Goal: Book appointment/travel/reservation

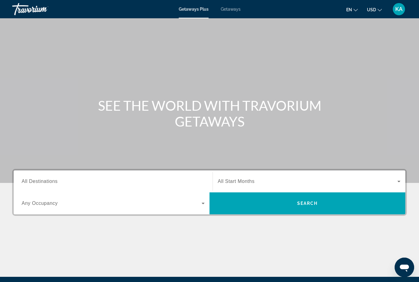
click at [233, 7] on span "Getaways" at bounding box center [231, 9] width 20 height 5
click at [39, 184] on span "All Destinations" at bounding box center [40, 180] width 36 height 5
click at [39, 184] on input "Destination All Destinations" at bounding box center [113, 181] width 183 height 7
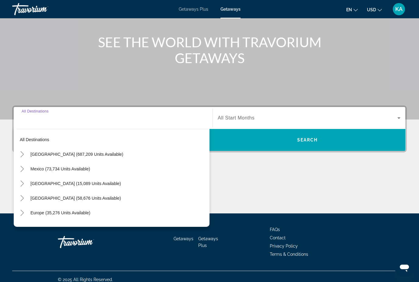
scroll to position [69, 0]
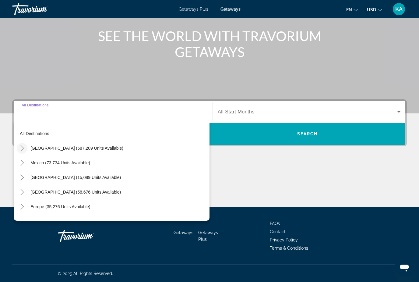
click at [25, 151] on mat-icon "Toggle United States (687,209 units available)" at bounding box center [22, 148] width 11 height 11
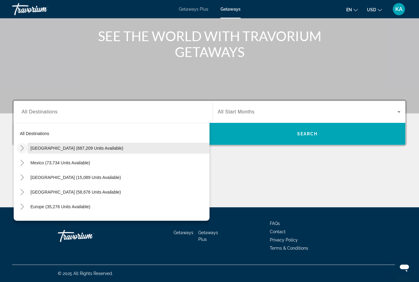
click at [28, 143] on span "Search widget" at bounding box center [118, 148] width 182 height 15
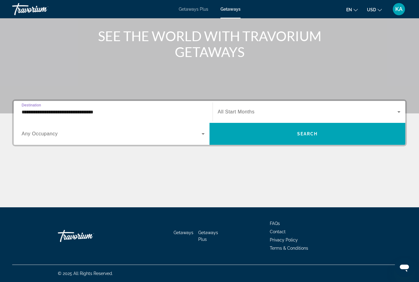
click at [31, 110] on input "**********" at bounding box center [113, 111] width 183 height 7
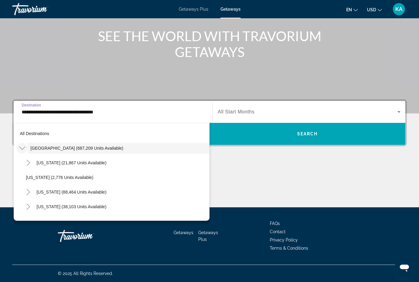
click at [24, 147] on icon "Toggle United States (687,209 units available)" at bounding box center [22, 148] width 6 height 6
click at [23, 148] on icon "Toggle United States (687,209 units available)" at bounding box center [21, 148] width 3 height 6
click at [25, 192] on icon "Toggle California (88,464 units available)" at bounding box center [28, 192] width 6 height 6
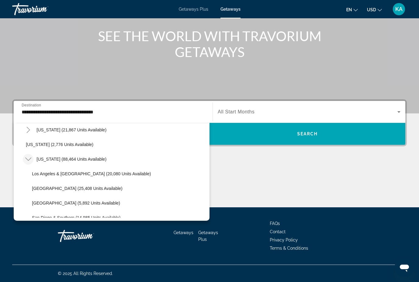
scroll to position [33, 0]
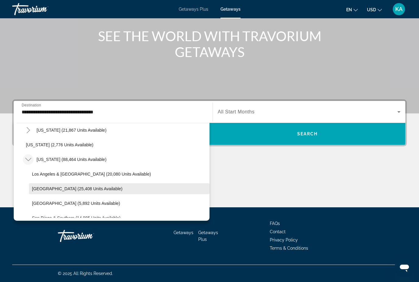
click at [83, 186] on span "Search widget" at bounding box center [119, 188] width 181 height 15
type input "**********"
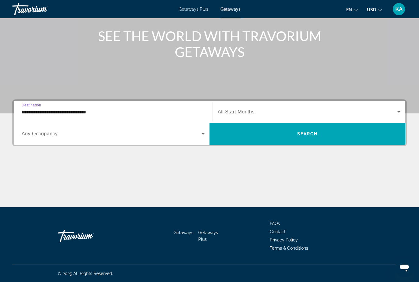
click at [255, 109] on span "Search widget" at bounding box center [308, 111] width 180 height 7
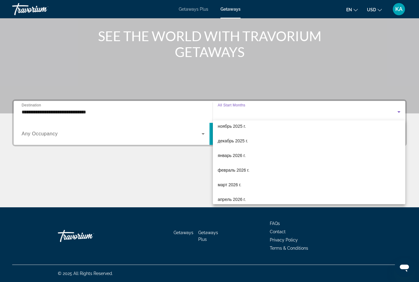
scroll to position [48, 0]
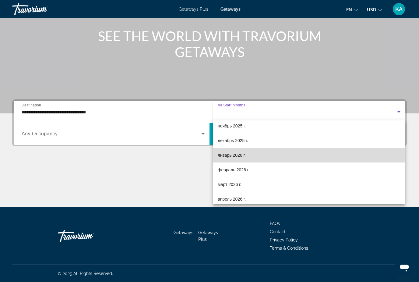
click at [235, 149] on mat-option "январь 2026 г." at bounding box center [309, 155] width 193 height 15
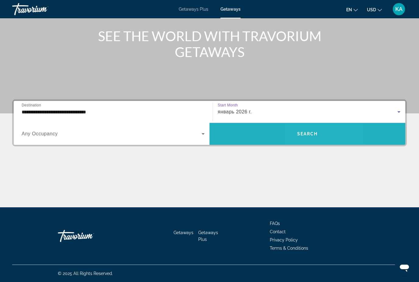
click at [308, 131] on span "Search" at bounding box center [307, 133] width 21 height 5
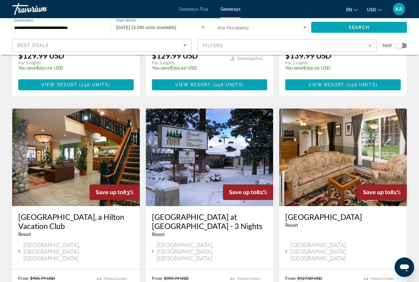
scroll to position [445, 0]
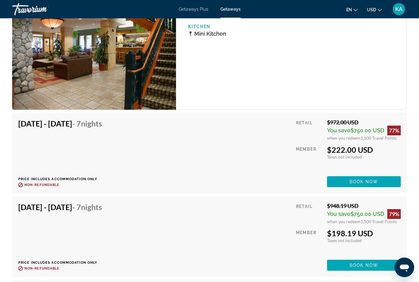
scroll to position [1220, 0]
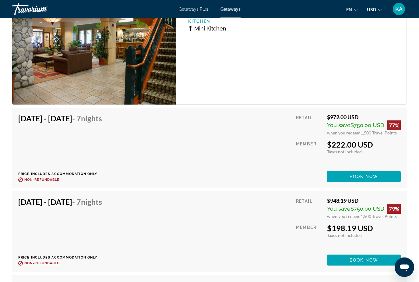
click at [366, 167] on div "Retail $972.00 USD You save $750.00 USD 77% when you redeem 1,500 Travel Points…" at bounding box center [348, 148] width 105 height 68
click at [368, 172] on span "Main content" at bounding box center [364, 176] width 74 height 15
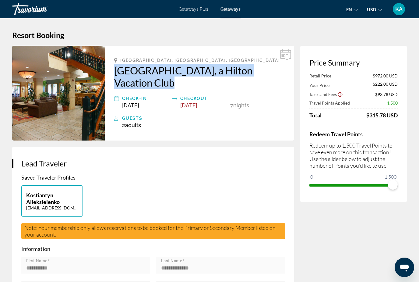
drag, startPoint x: 110, startPoint y: 71, endPoint x: 140, endPoint y: 83, distance: 32.1
click at [140, 83] on div "[GEOGRAPHIC_DATA], [GEOGRAPHIC_DATA], [GEOGRAPHIC_DATA] [GEOGRAPHIC_DATA], a Hi…" at bounding box center [199, 93] width 189 height 95
copy h2 "[GEOGRAPHIC_DATA], a Hilton Vacation Club"
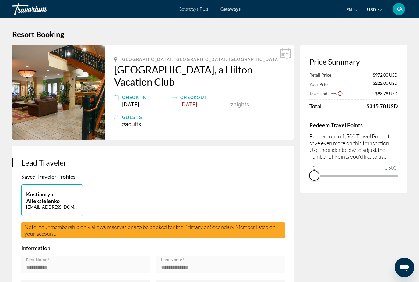
scroll to position [0, 0]
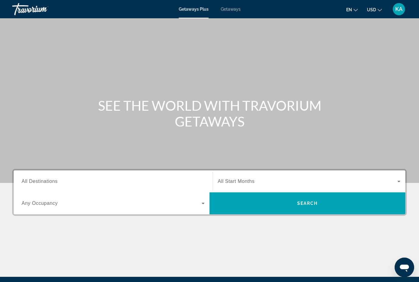
click at [239, 9] on span "Getaways" at bounding box center [231, 9] width 20 height 5
click at [43, 180] on span "All Destinations" at bounding box center [40, 180] width 36 height 5
click at [43, 180] on input "Destination All Destinations" at bounding box center [113, 181] width 183 height 7
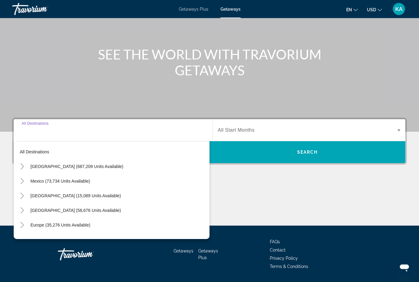
scroll to position [69, 0]
